Goal: Answer question/provide support: Answer question/provide support

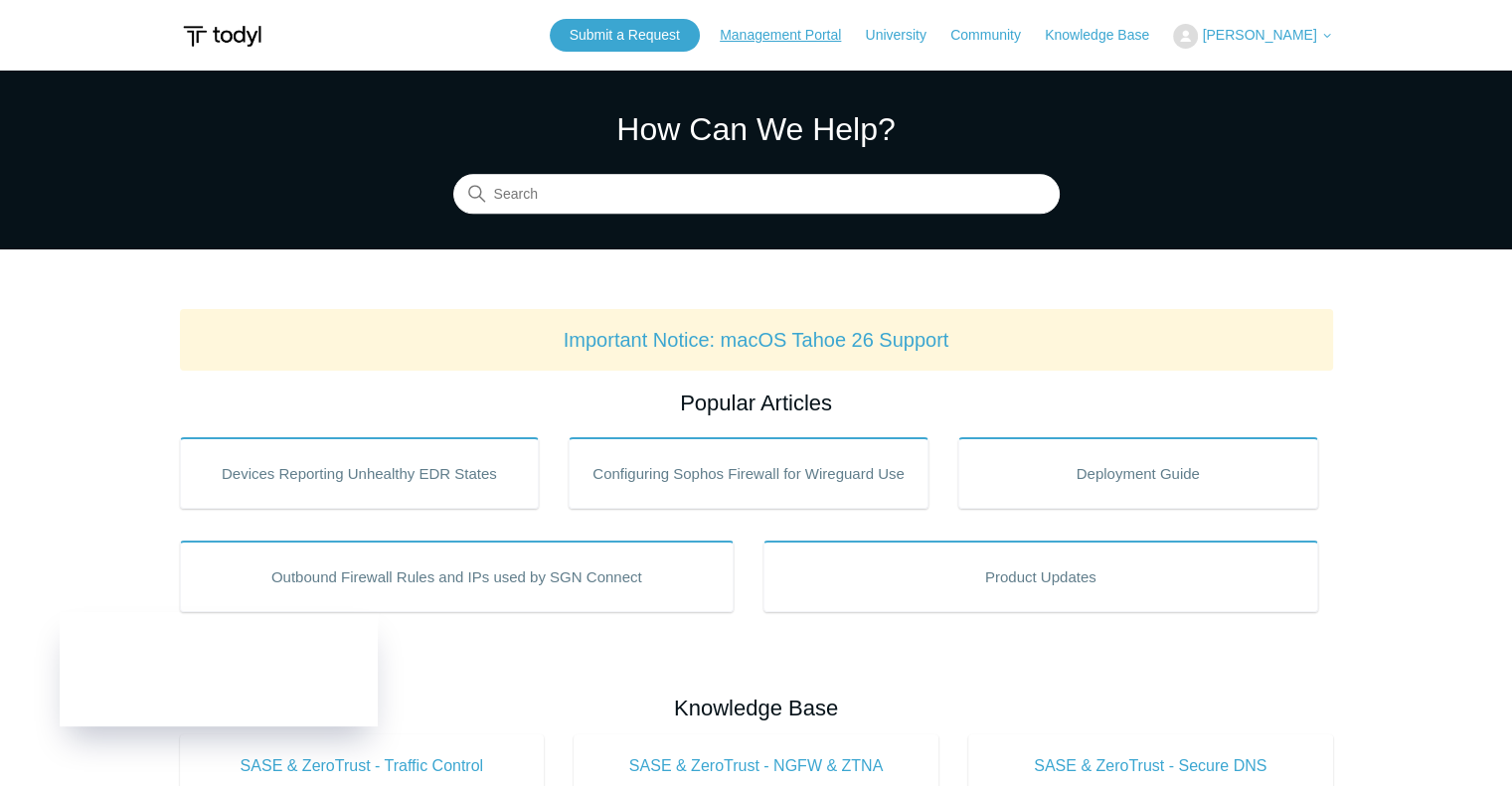
click at [825, 36] on link "Management Portal" at bounding box center [789, 35] width 141 height 21
click at [1301, 33] on span "[PERSON_NAME]" at bounding box center [1259, 35] width 114 height 16
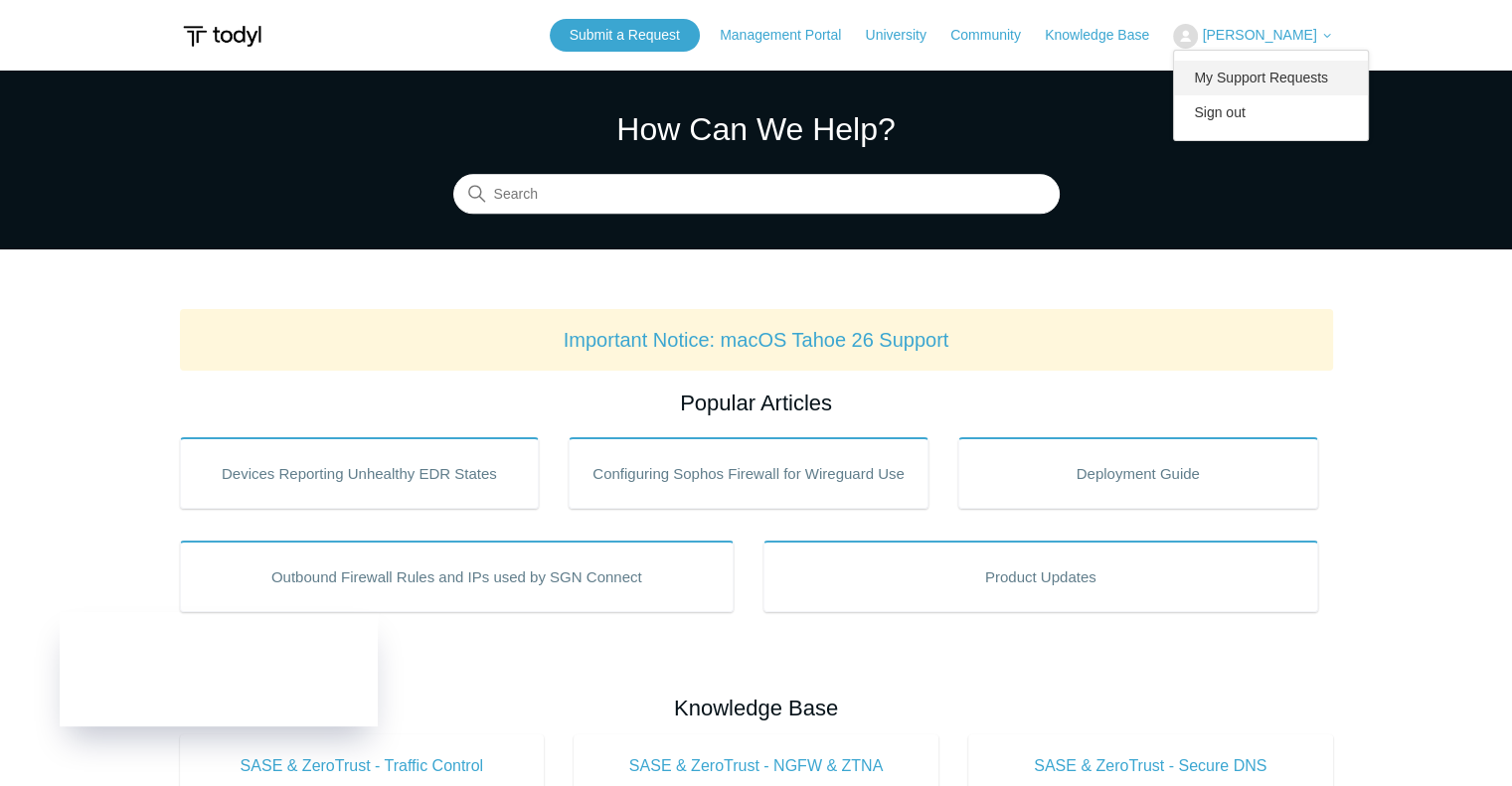
click at [1287, 84] on link "My Support Requests" at bounding box center [1271, 78] width 194 height 35
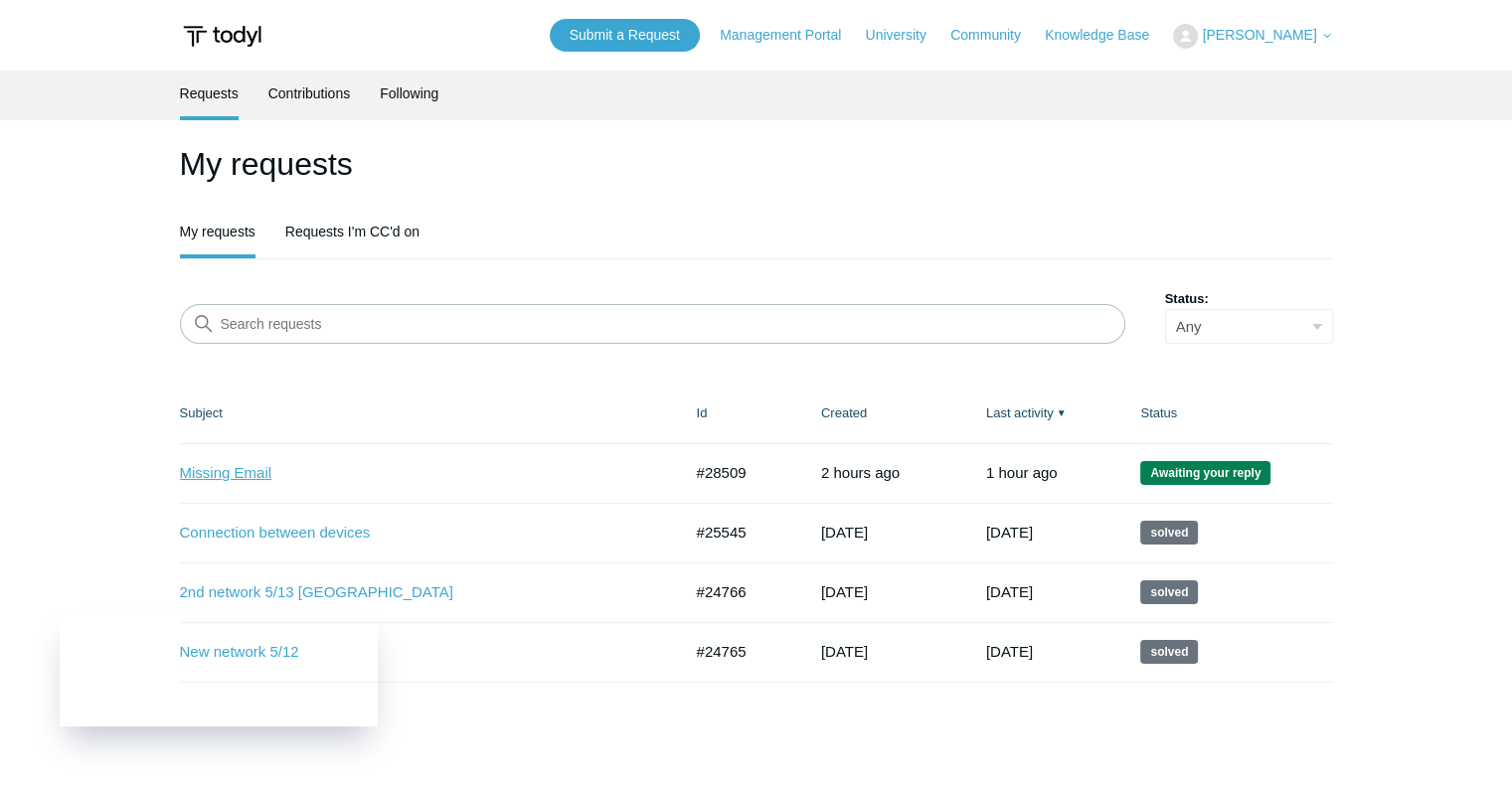
click at [237, 470] on link "Missing Email" at bounding box center [416, 473] width 473 height 23
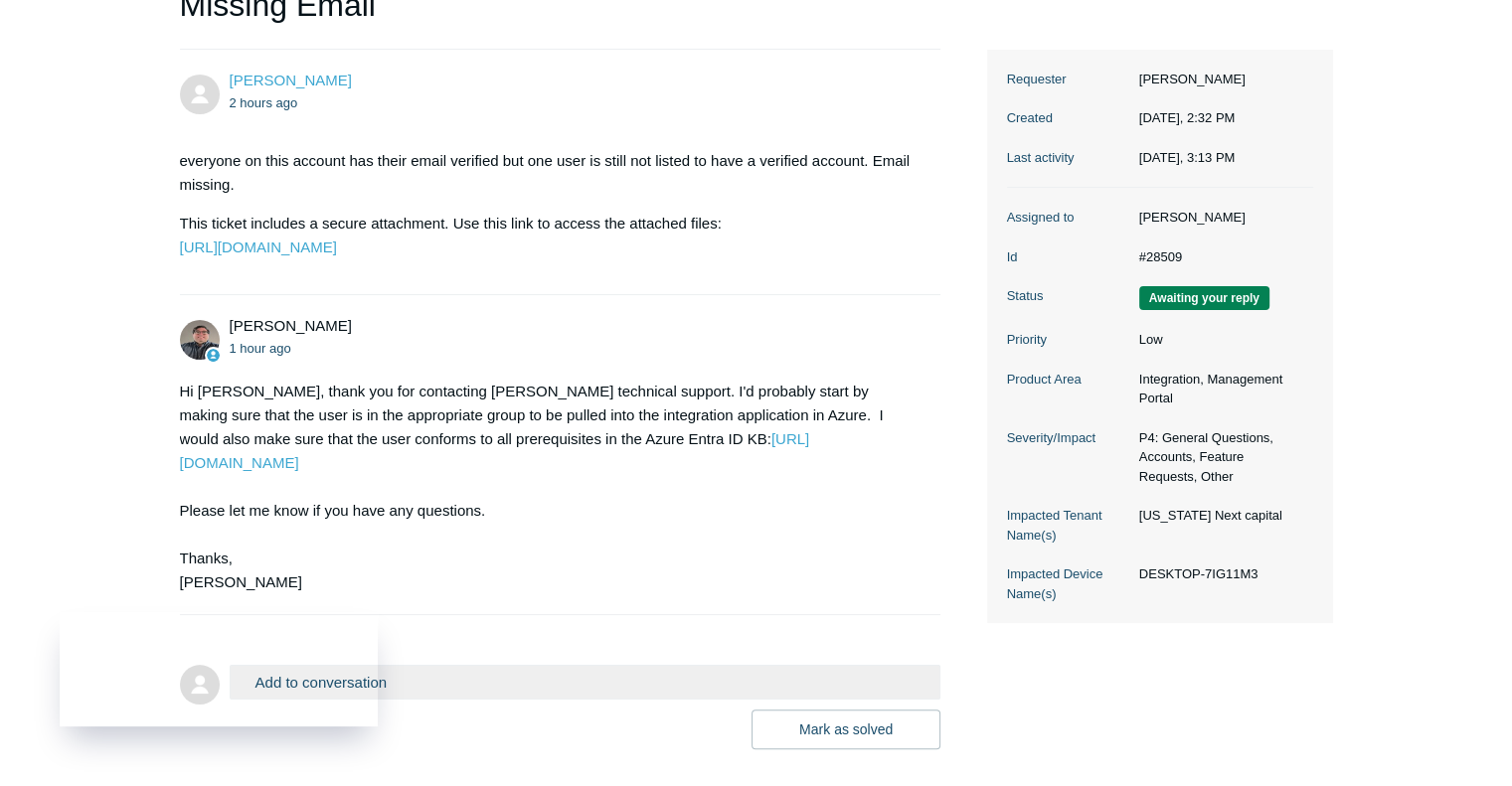
scroll to position [386, 0]
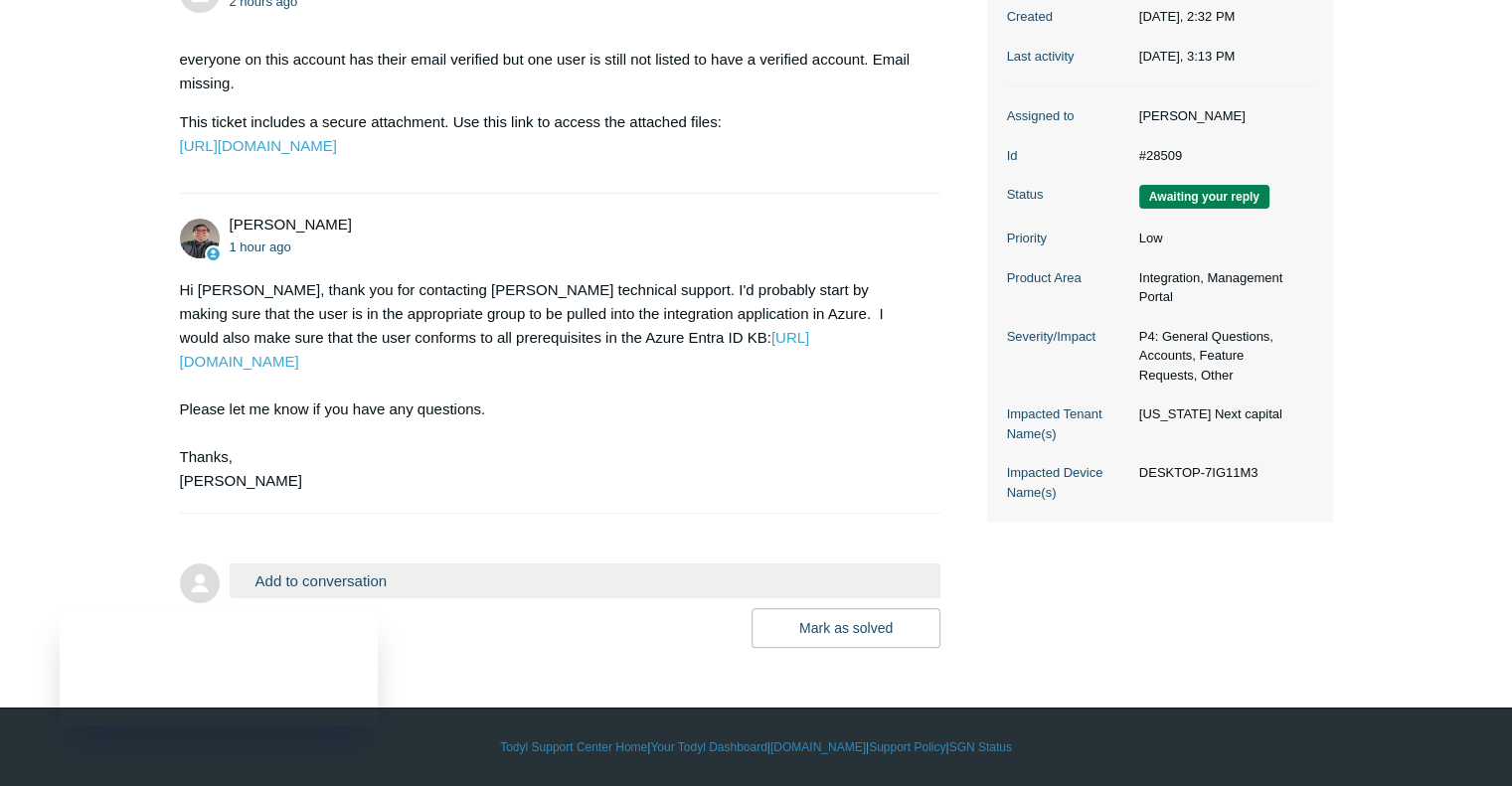
click at [564, 578] on button "Add to conversation" at bounding box center [586, 580] width 712 height 35
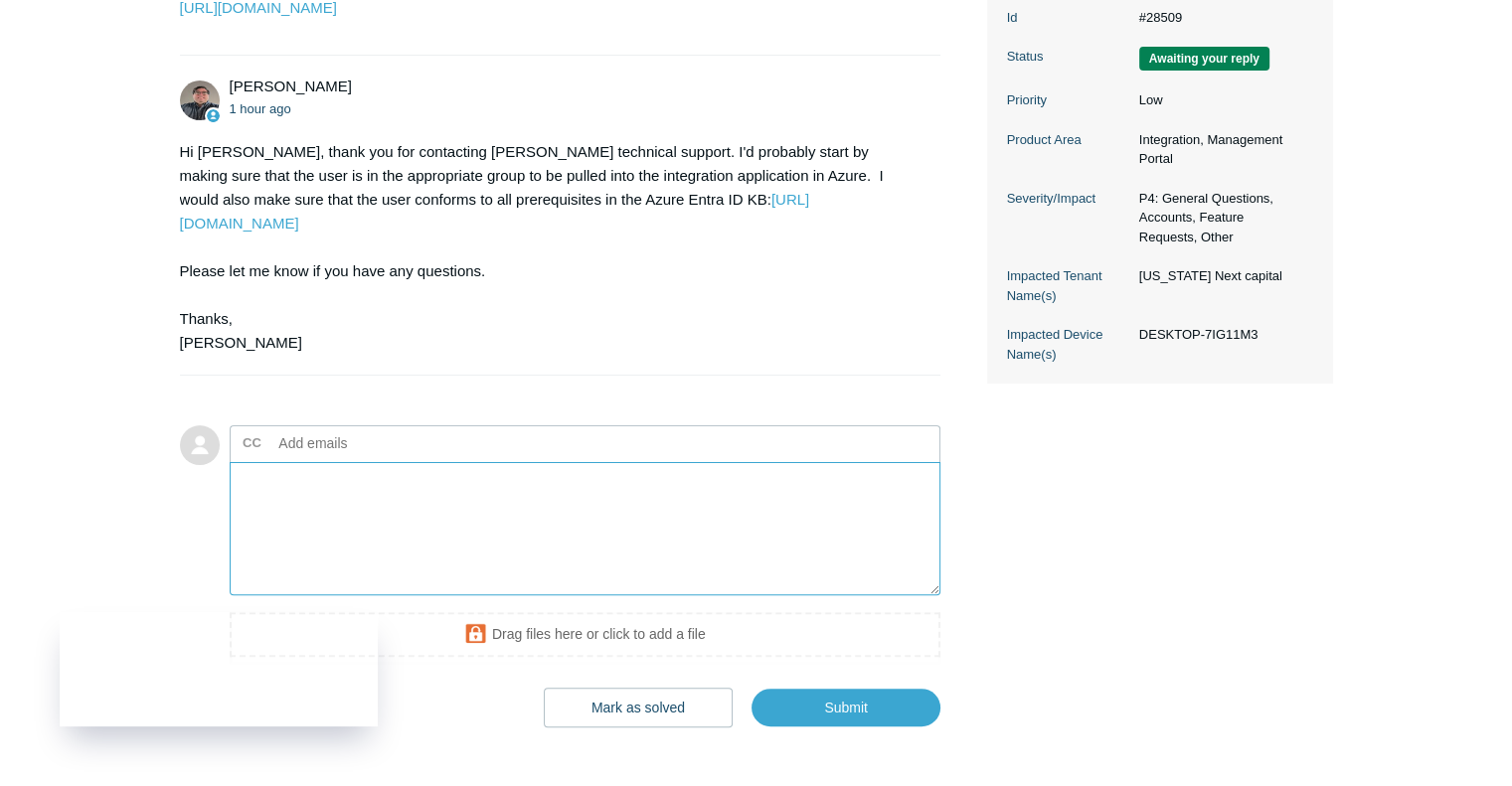
scroll to position [480, 0]
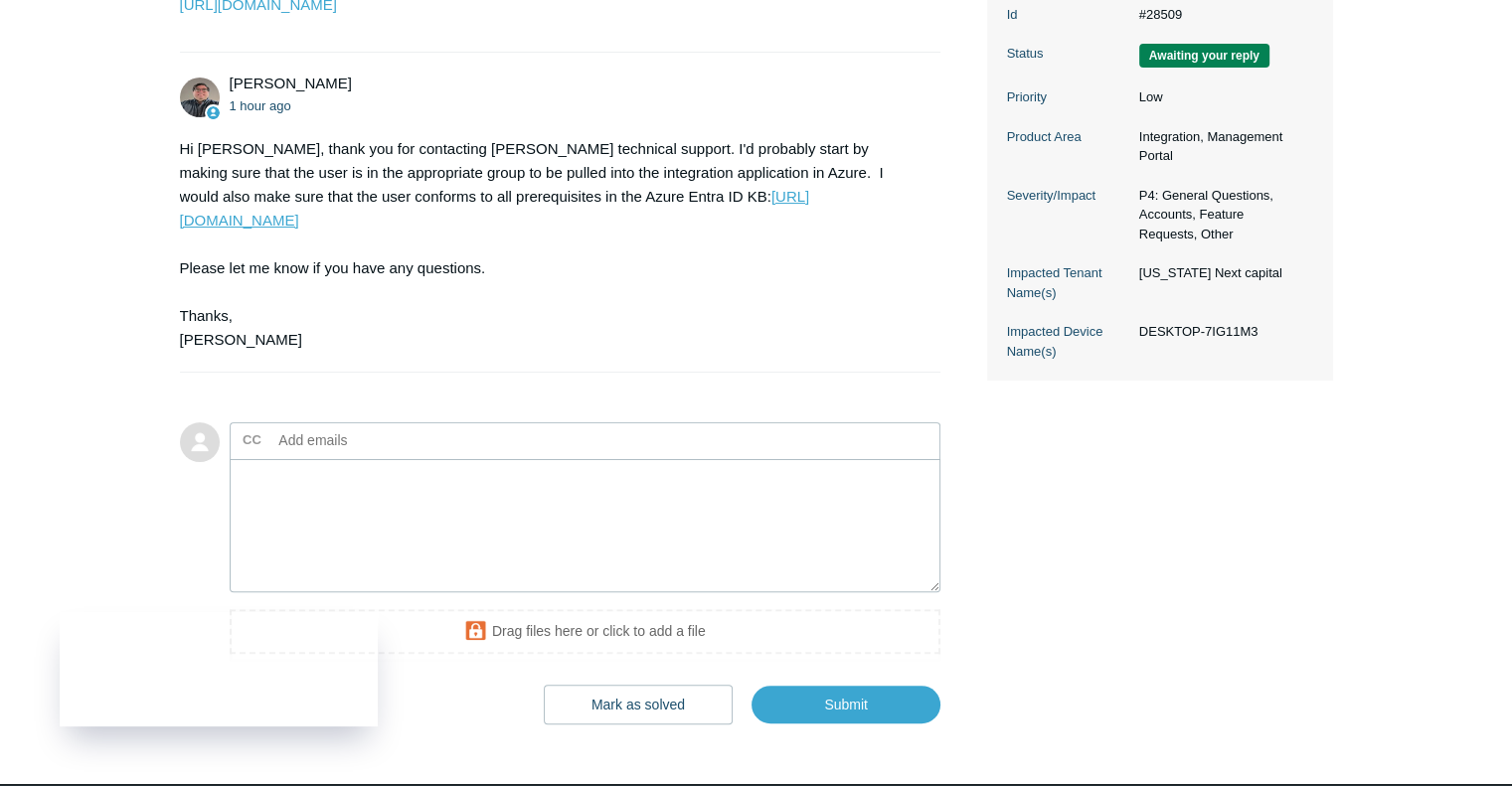
click at [649, 229] on link "https://support.todyl.com/hc/en-us/articles/360060514813-Identity-Integration-G…" at bounding box center [495, 208] width 631 height 41
click at [567, 544] on textarea "Add your reply" at bounding box center [586, 526] width 712 height 134
drag, startPoint x: 397, startPoint y: 514, endPoint x: 554, endPoint y: 539, distance: 159.0
click at [554, 539] on textarea "The User has a E3 Licesnse" at bounding box center [586, 526] width 712 height 134
paste textarea "licenses"
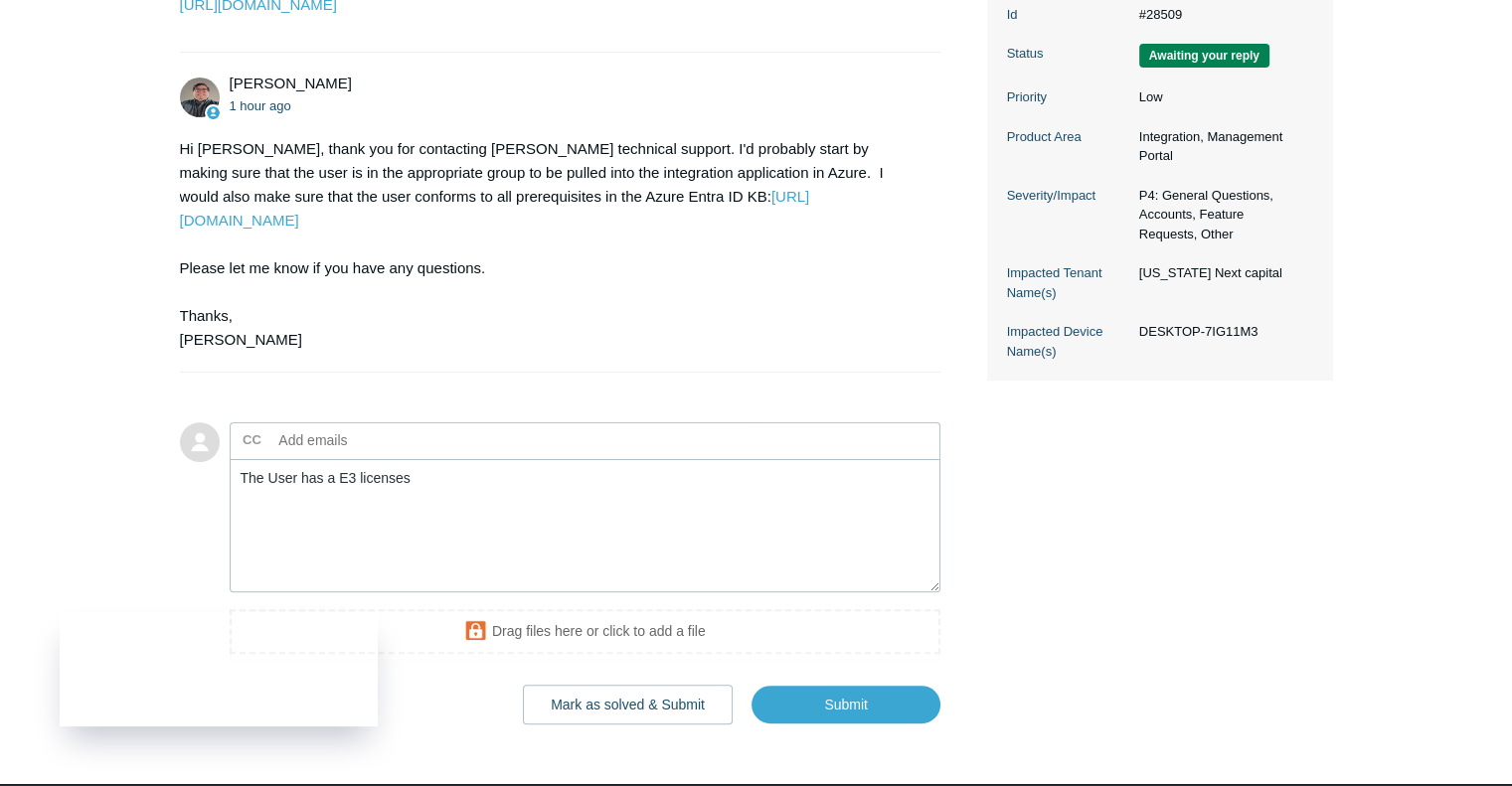
click at [689, 443] on form "Add to conversation CC Add emails The User has a E3 licenses Drag files here or…" at bounding box center [561, 558] width 761 height 332
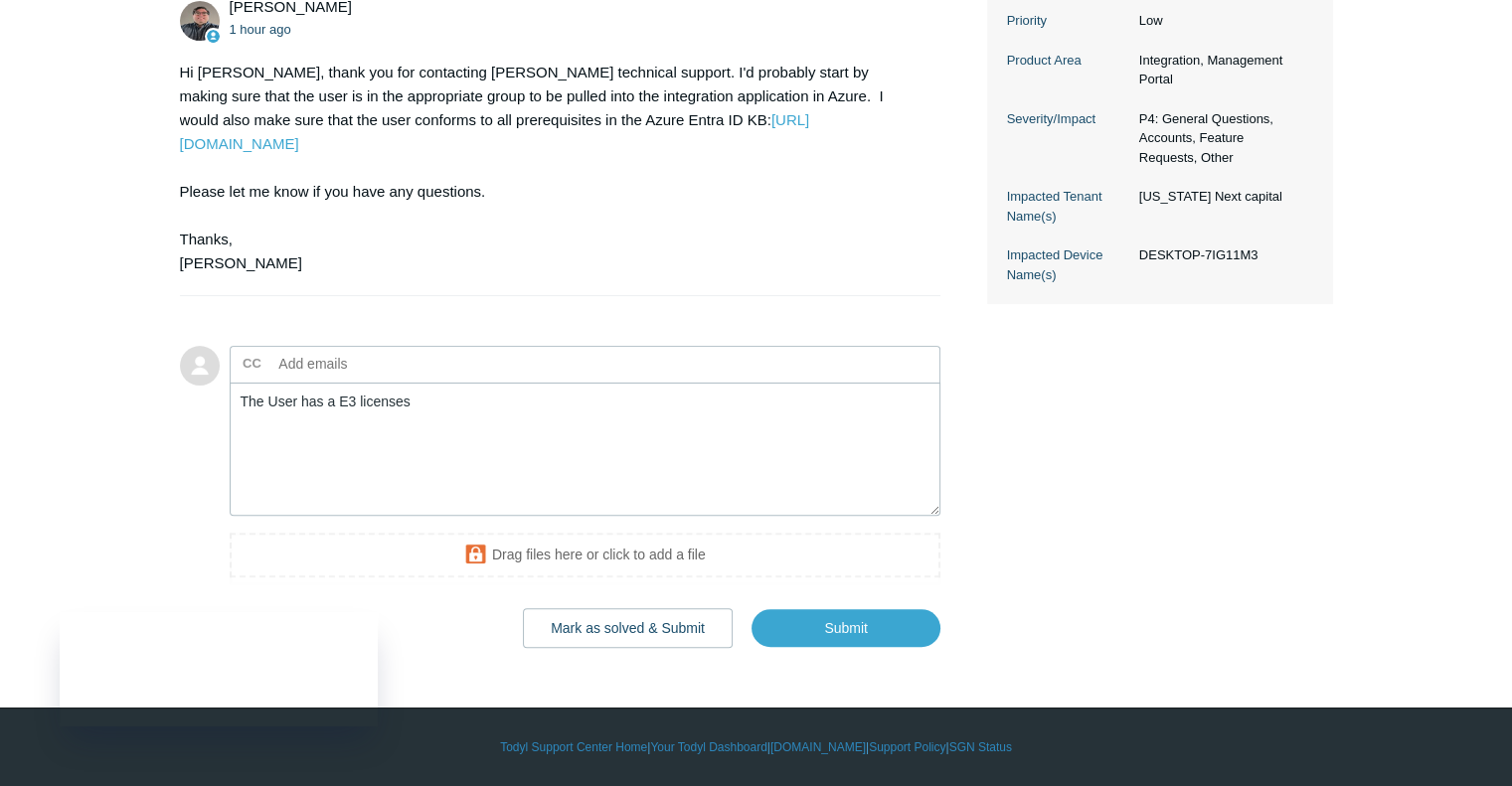
scroll to position [603, 0]
drag, startPoint x: 585, startPoint y: 374, endPoint x: 585, endPoint y: 398, distance: 24.0
click at [585, 395] on div "CC Add emails The User has a E3 licenses Drag files here or click to add a file" at bounding box center [586, 464] width 712 height 239
click at [584, 403] on textarea "The User has a E3 licenses" at bounding box center [586, 449] width 712 height 134
click at [714, 401] on textarea "The User has a E3 licenses and was a member of the Users group but not a member" at bounding box center [586, 449] width 712 height 134
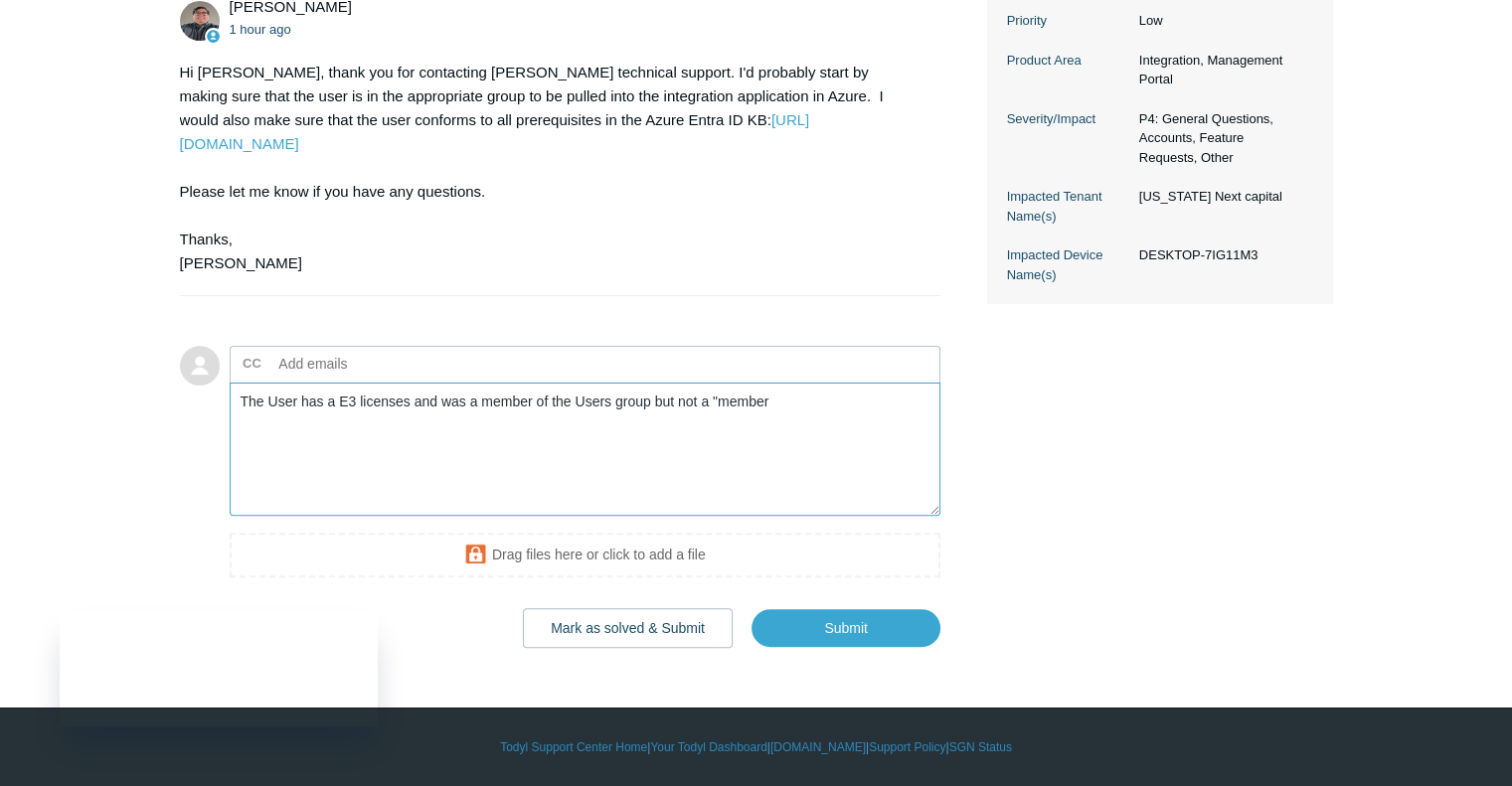
click at [798, 399] on textarea "The User has a E3 licenses and was a member of the Users group but not a "member" at bounding box center [586, 449] width 712 height 134
click at [1161, 521] on div "CJ Prince 2 hours ago everyone on this account has their email verified but one…" at bounding box center [756, 189] width 1153 height 917
click at [875, 405] on textarea "The User has a E3 licenses and was a member of the Users group but not a "membe…" at bounding box center [586, 449] width 712 height 134
click at [918, 406] on textarea "The User has a E3 licenses and was a member of the Users group but not a "membe…" at bounding box center [586, 449] width 712 height 134
paste textarea "Identity"
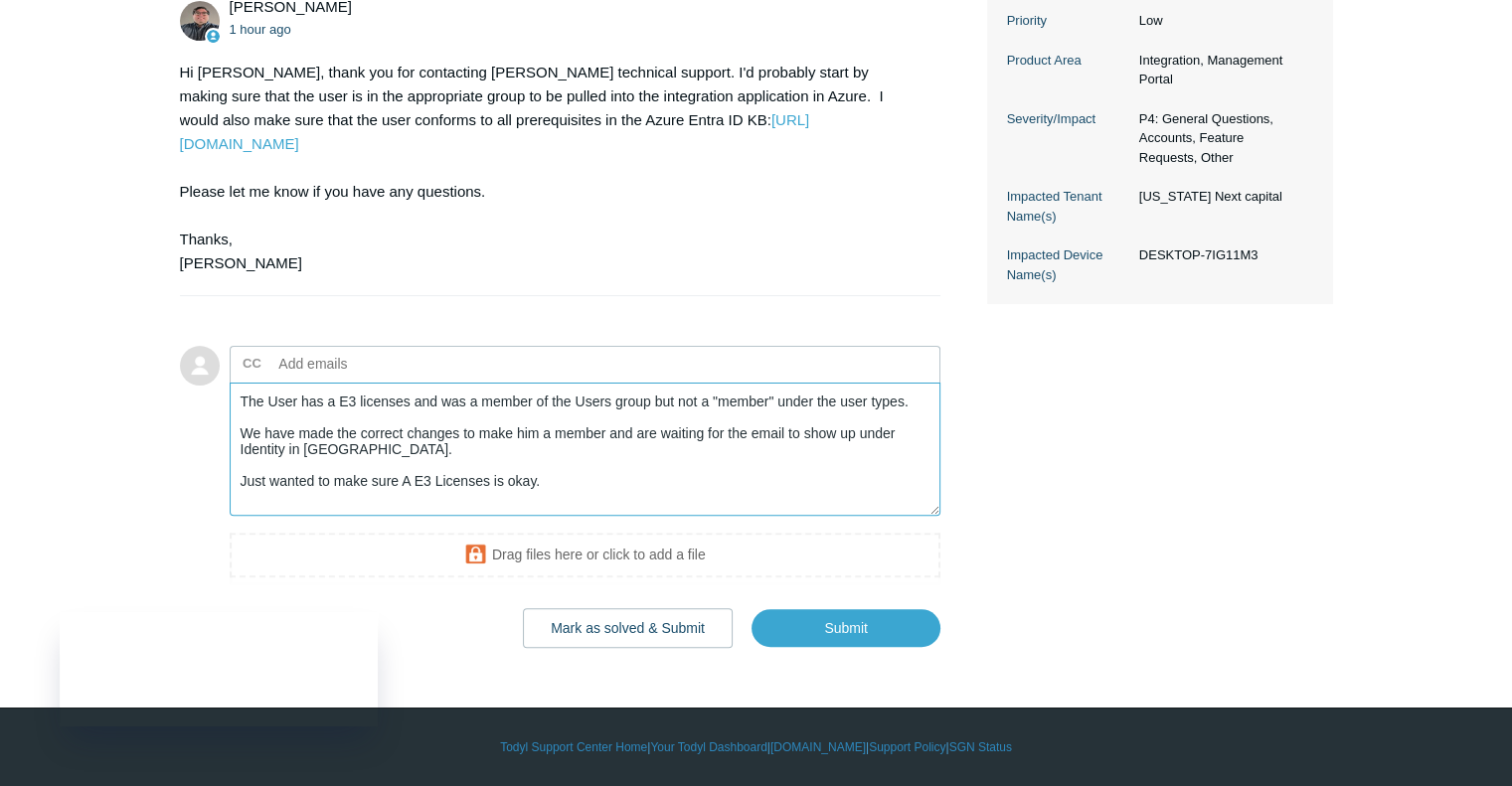
drag, startPoint x: 588, startPoint y: 481, endPoint x: 227, endPoint y: 483, distance: 361.0
click at [227, 483] on form "Add to conversation CC Add emails The User has a E3 licenses and was a member o…" at bounding box center [561, 481] width 761 height 332
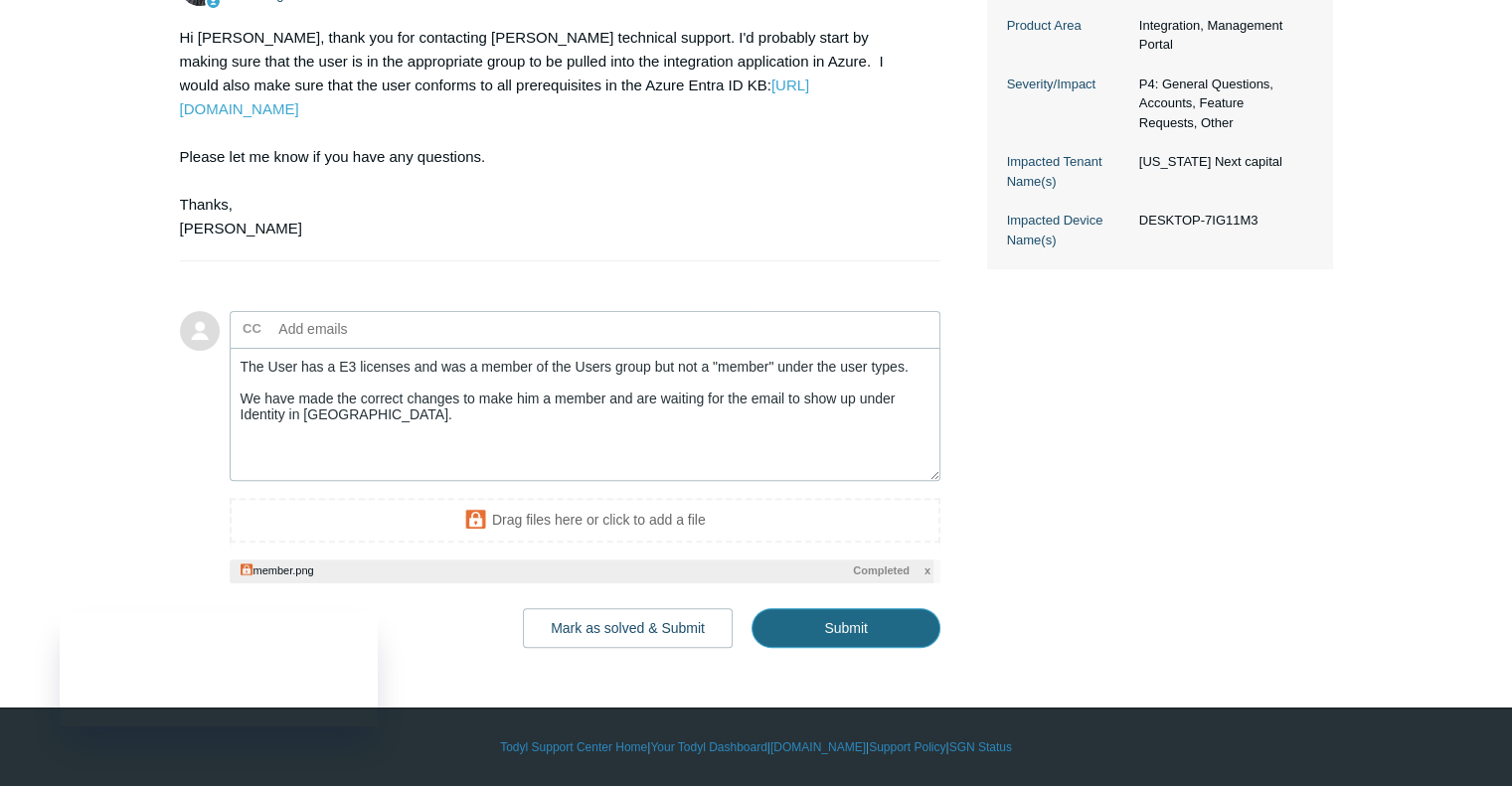
click at [851, 648] on input "Submit" at bounding box center [845, 628] width 189 height 40
type textarea "The User has a E3 licenses and was a member of the Users group but not a "membe…"
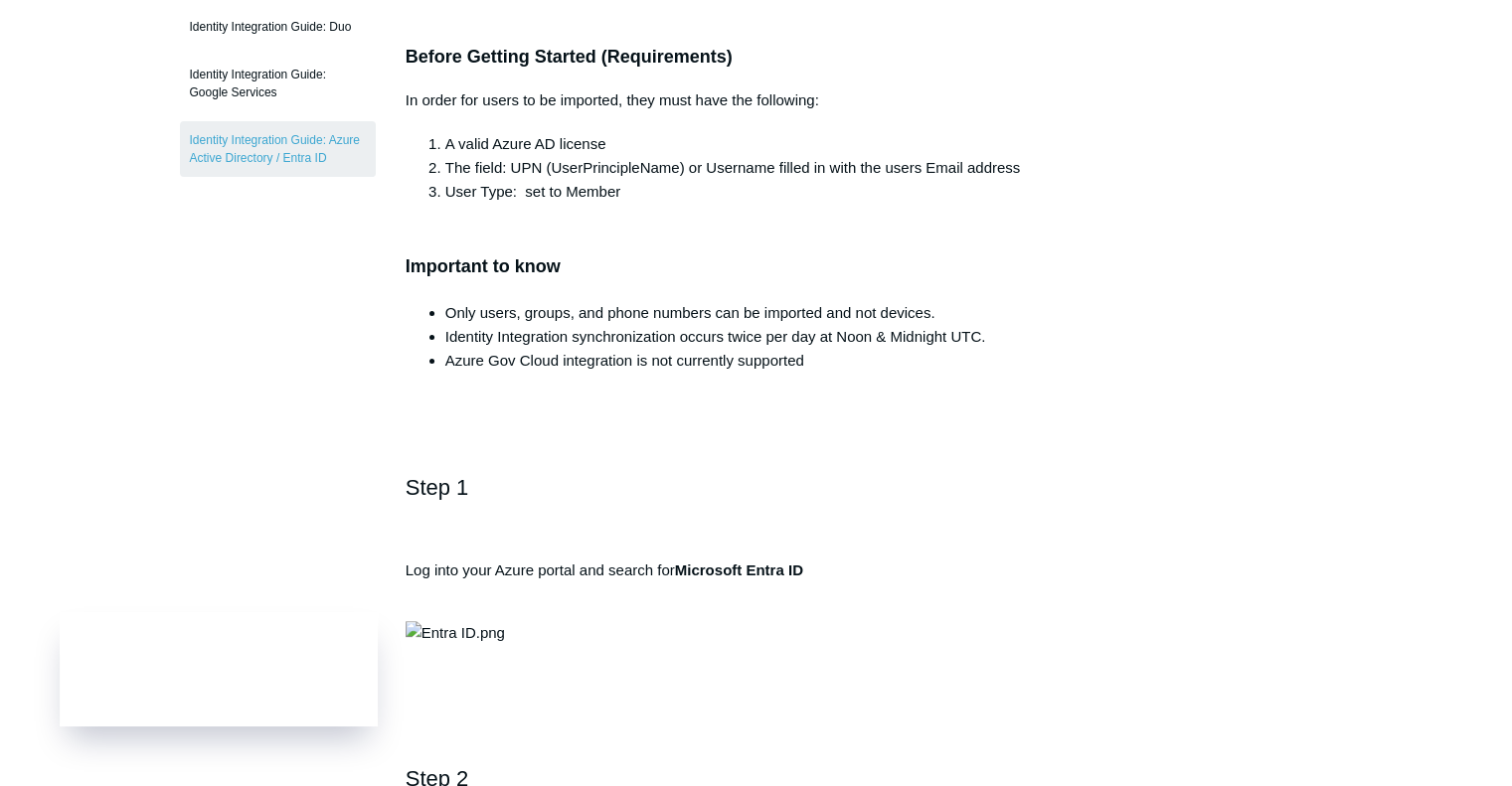
click at [645, 261] on h3 "Important to know" at bounding box center [756, 253] width 702 height 58
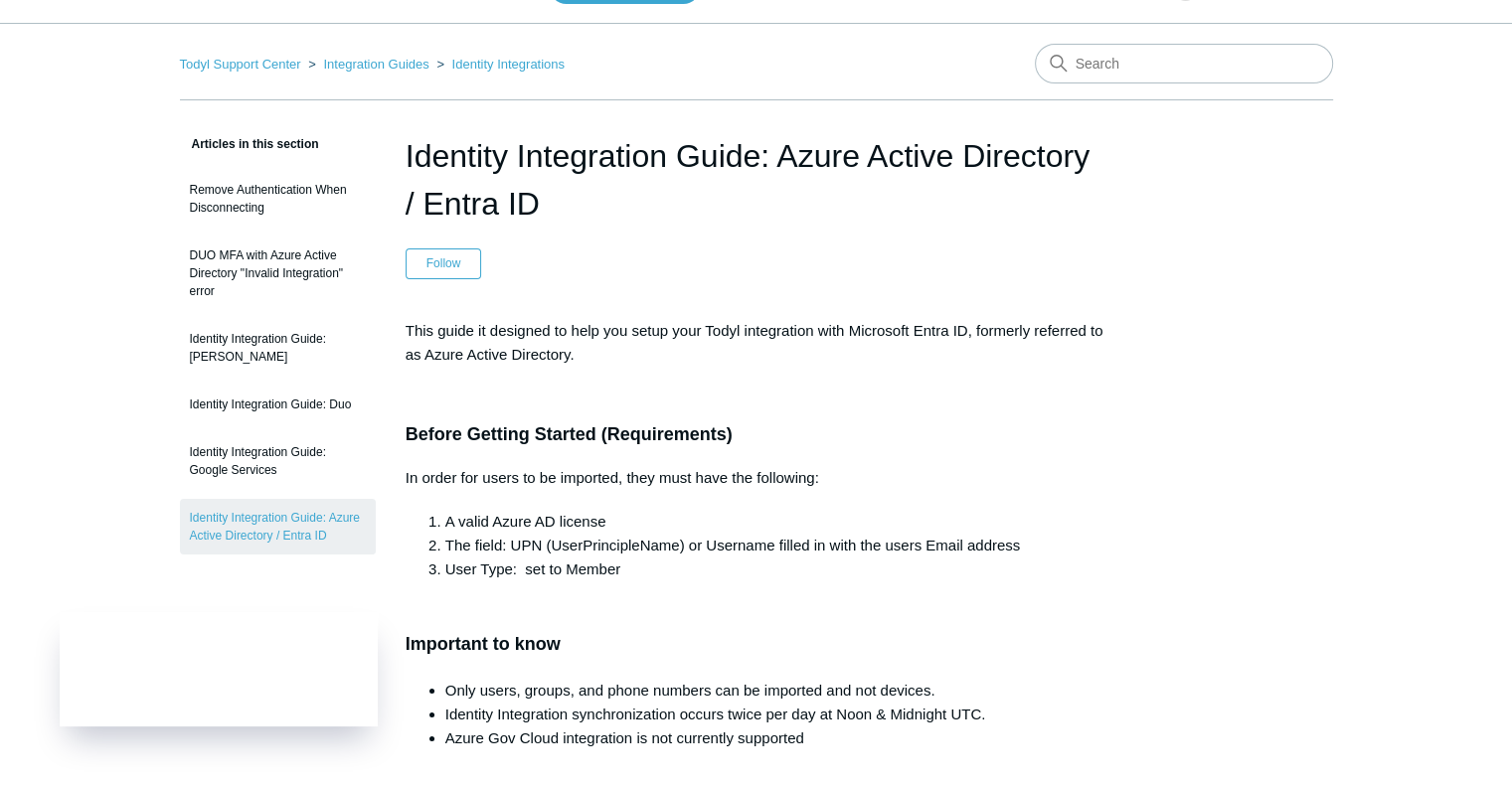
scroll to position [7, 0]
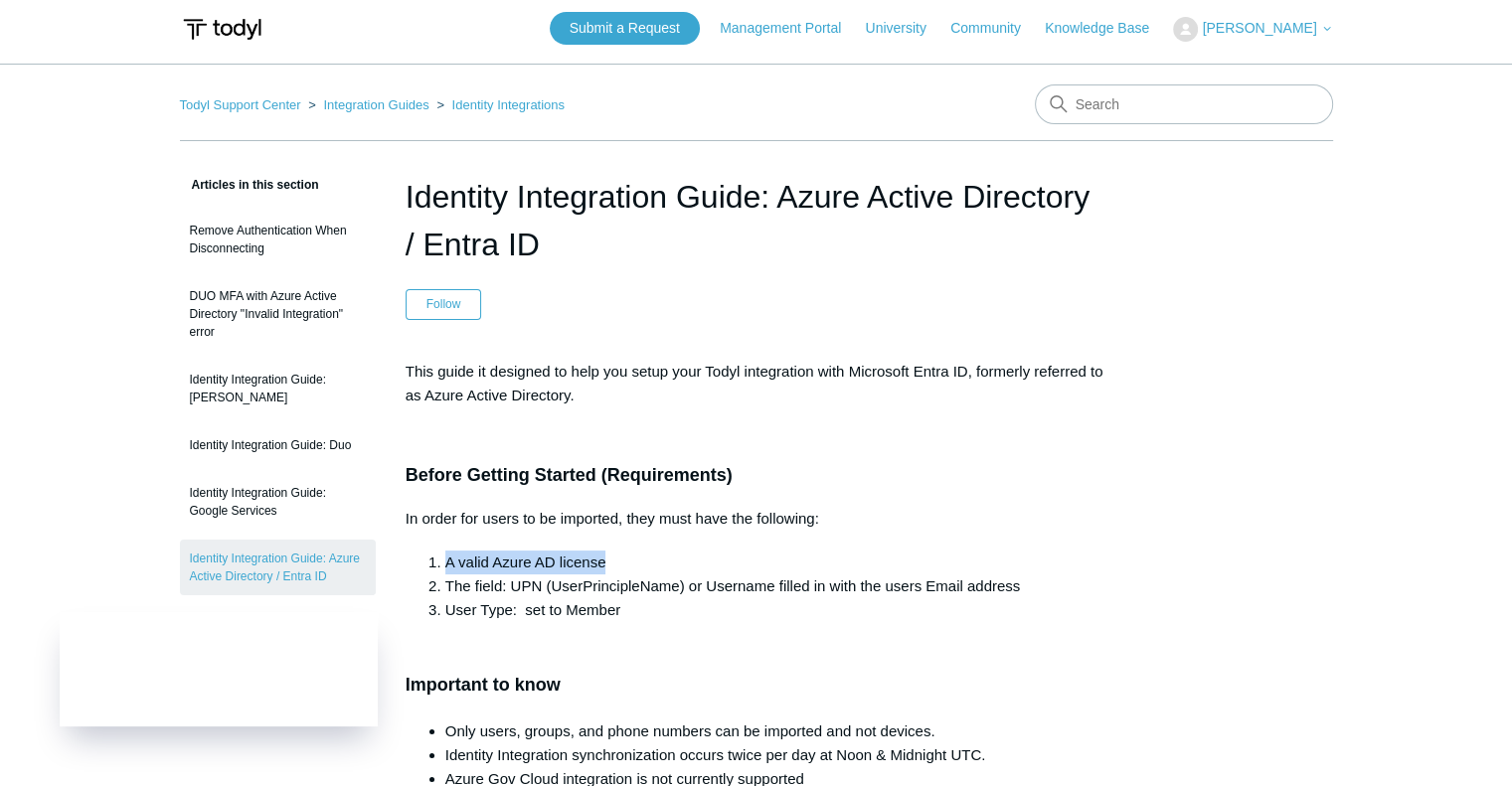
drag, startPoint x: 630, startPoint y: 559, endPoint x: 447, endPoint y: 554, distance: 183.1
click at [447, 554] on li "A valid Azure AD license" at bounding box center [776, 562] width 663 height 24
copy li "A valid Azure AD license"
click at [1165, 121] on nav "Todyl Support Center Integration Guides Identity Integrations" at bounding box center [756, 113] width 1153 height 57
click at [1117, 109] on input "Search" at bounding box center [1184, 105] width 299 height 40
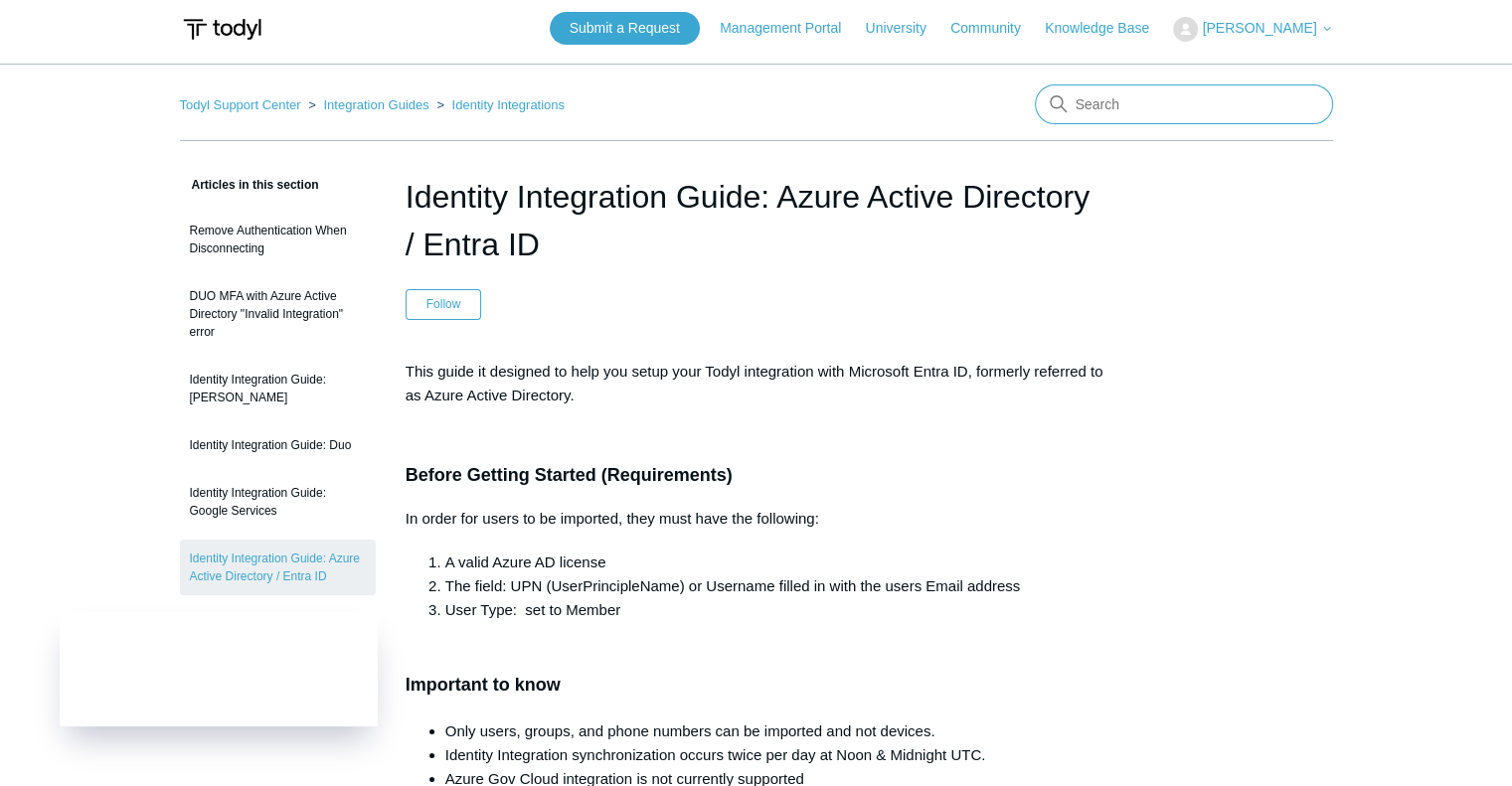
click at [1095, 109] on input "Search" at bounding box center [1184, 105] width 299 height 40
paste input "A valid Azure AD license"
type input "A valid Azure AD license"
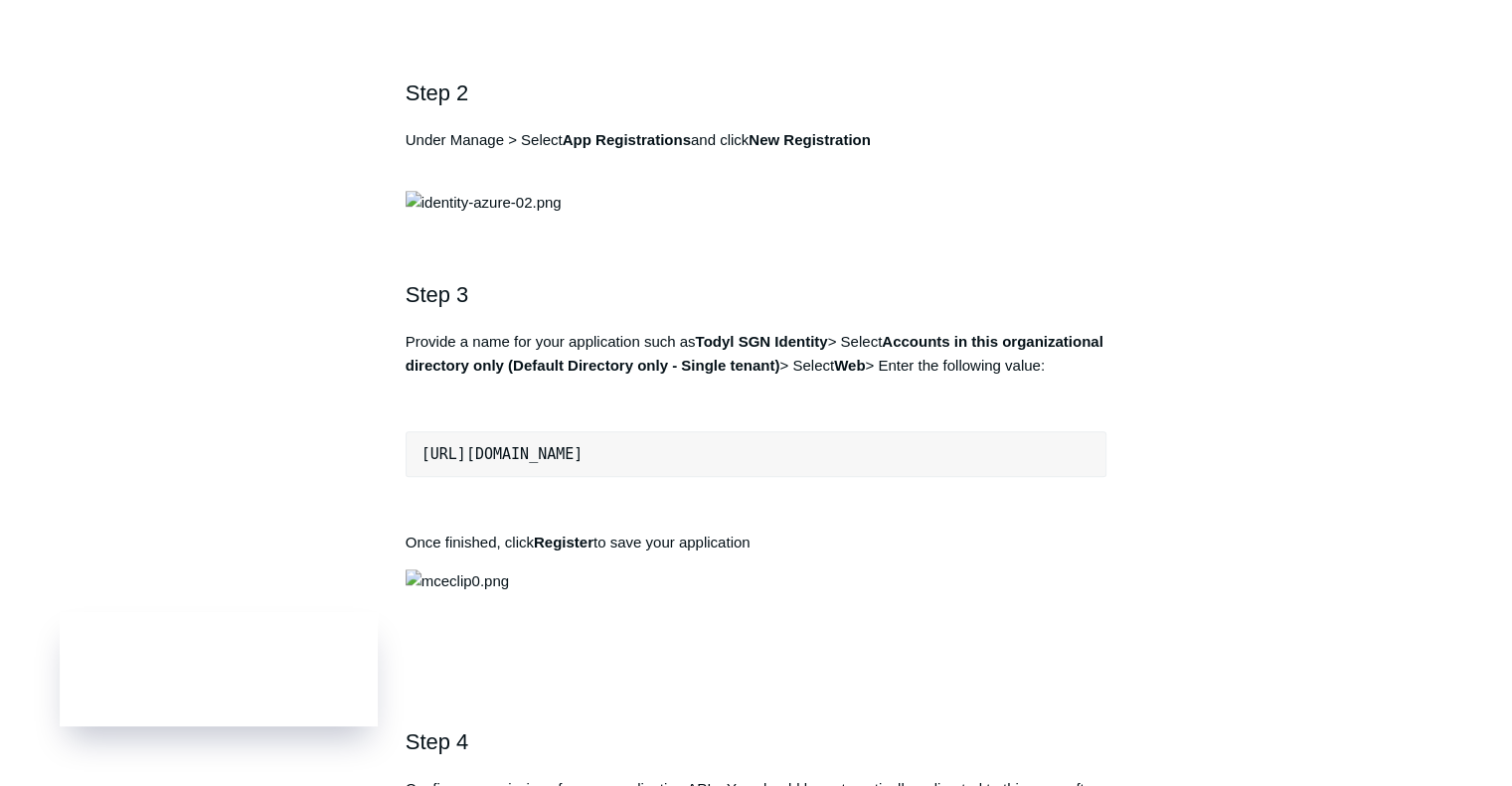
scroll to position [1119, 0]
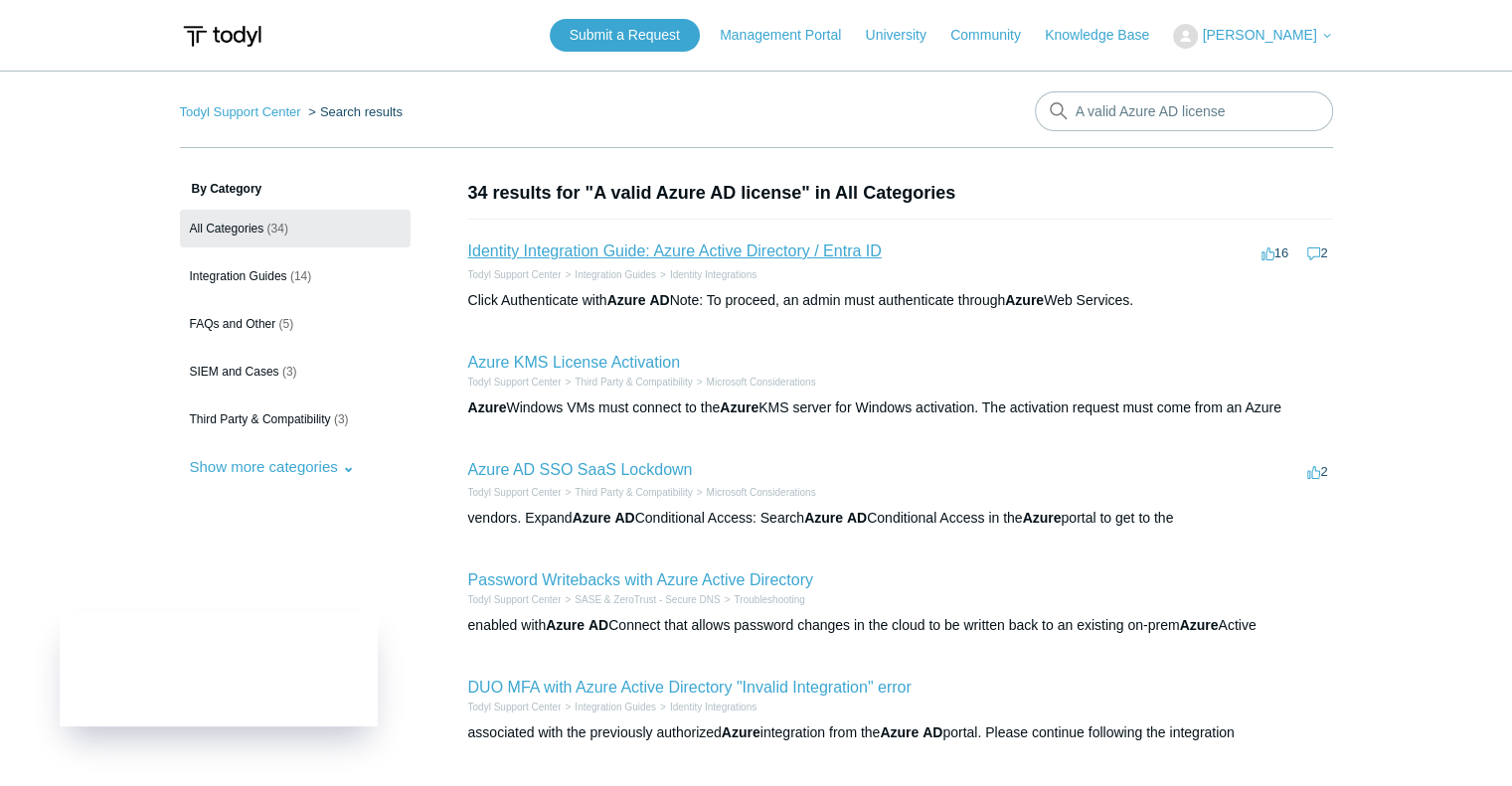
click at [743, 249] on link "Identity Integration Guide: Azure Active Directory / Entra ID" at bounding box center [676, 251] width 414 height 17
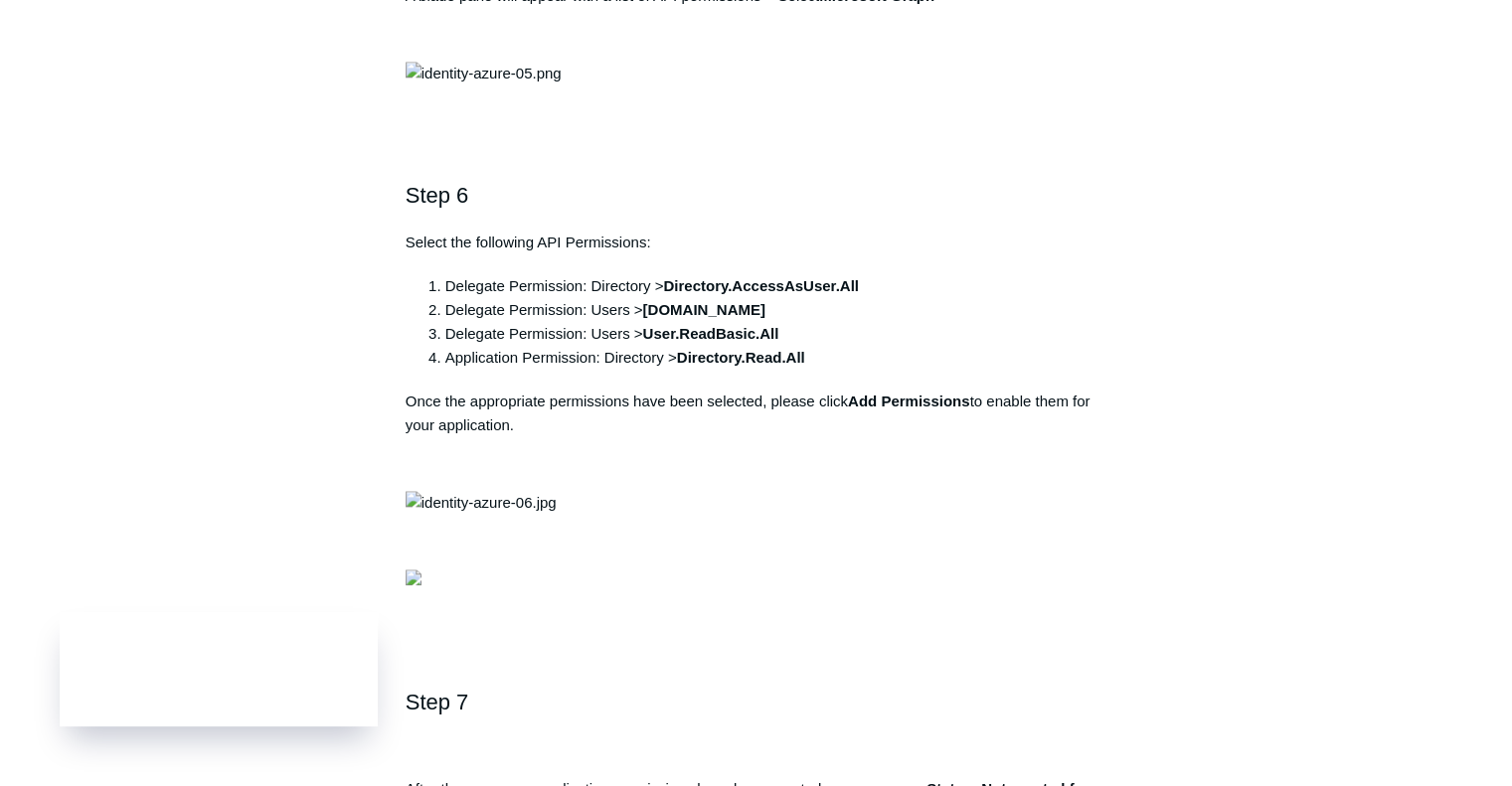
scroll to position [2238, 0]
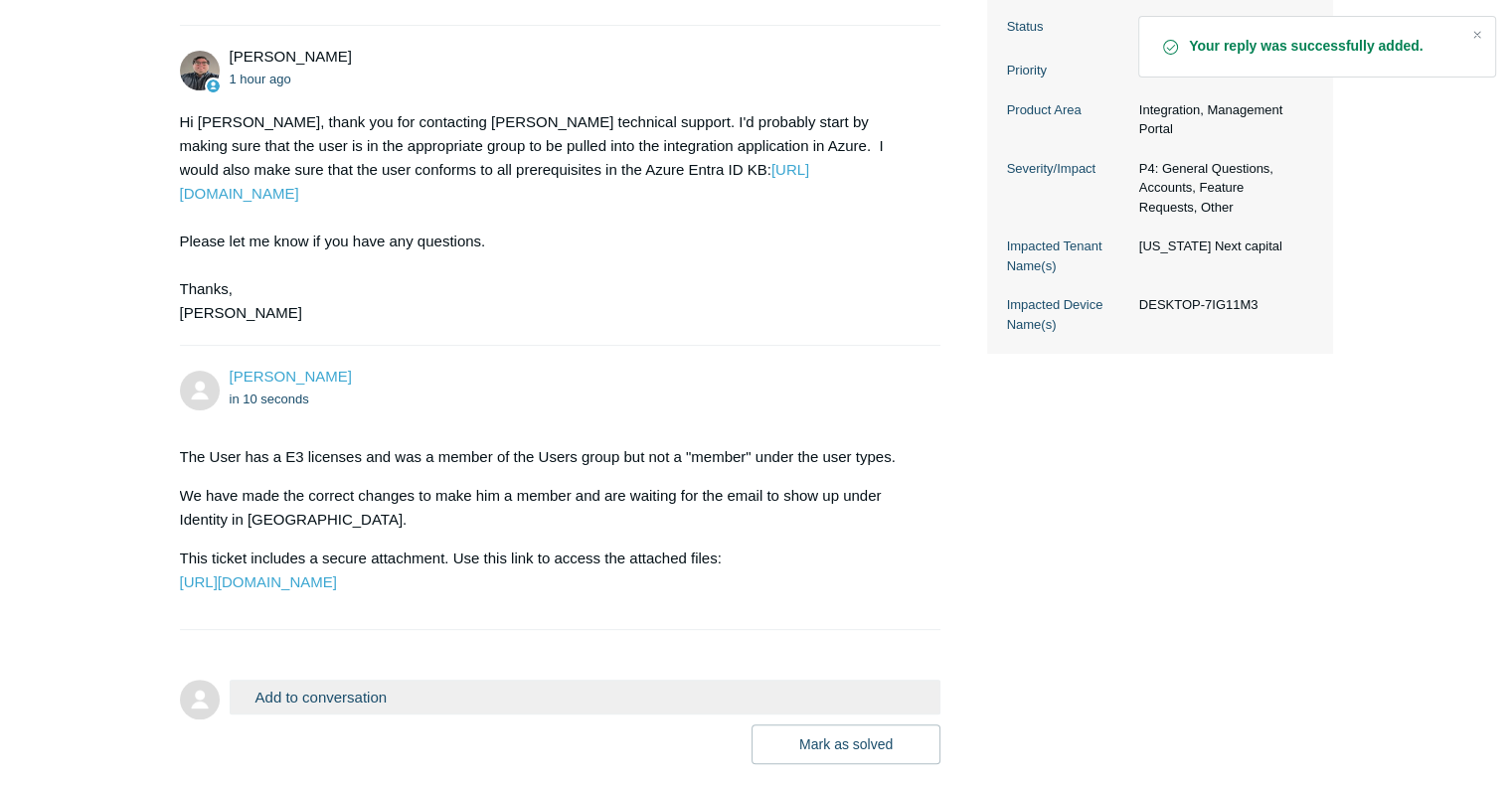
scroll to position [716, 0]
